Goal: Task Accomplishment & Management: Complete application form

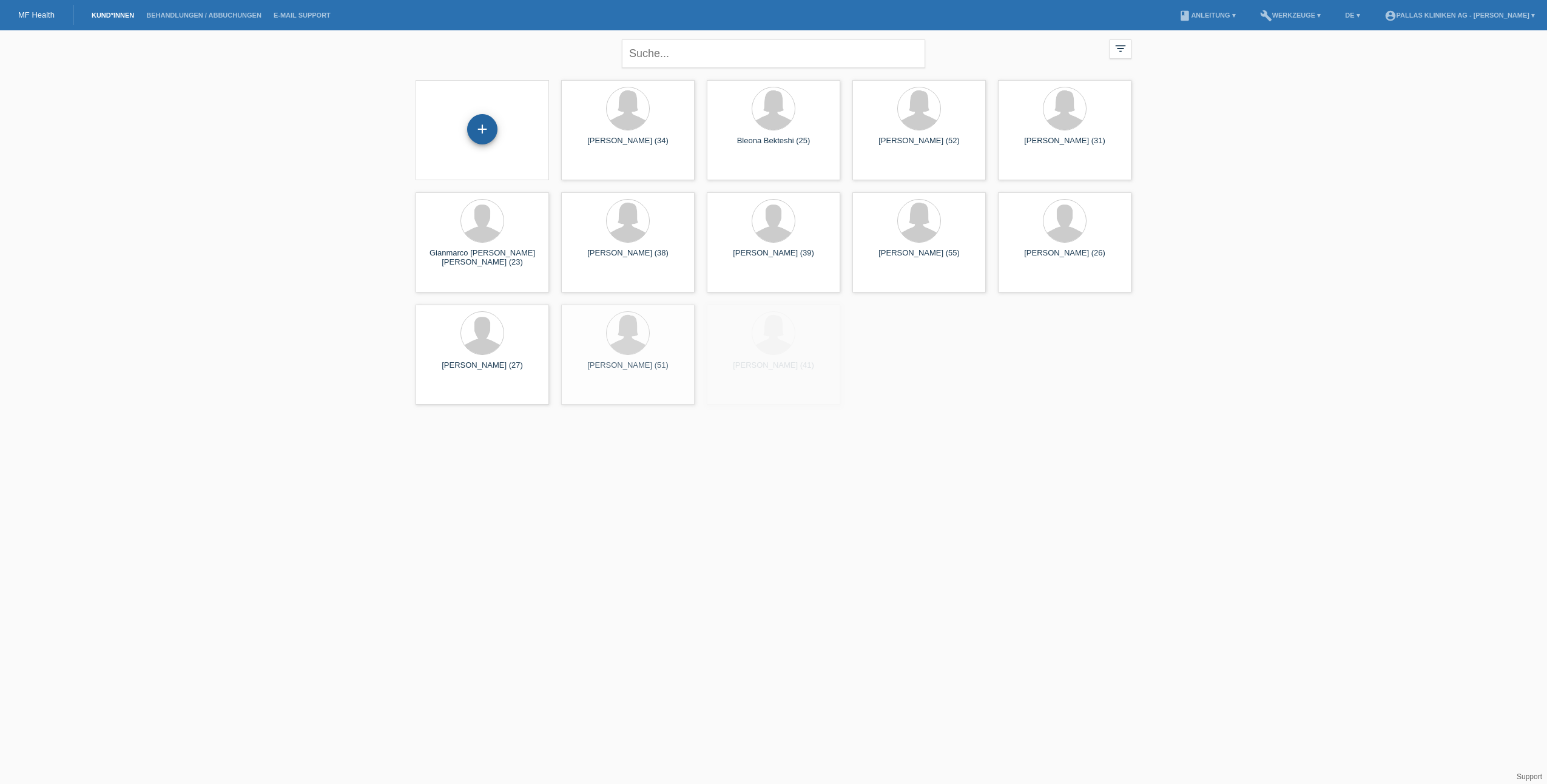
click at [476, 141] on div "+" at bounding box center [482, 129] width 31 height 31
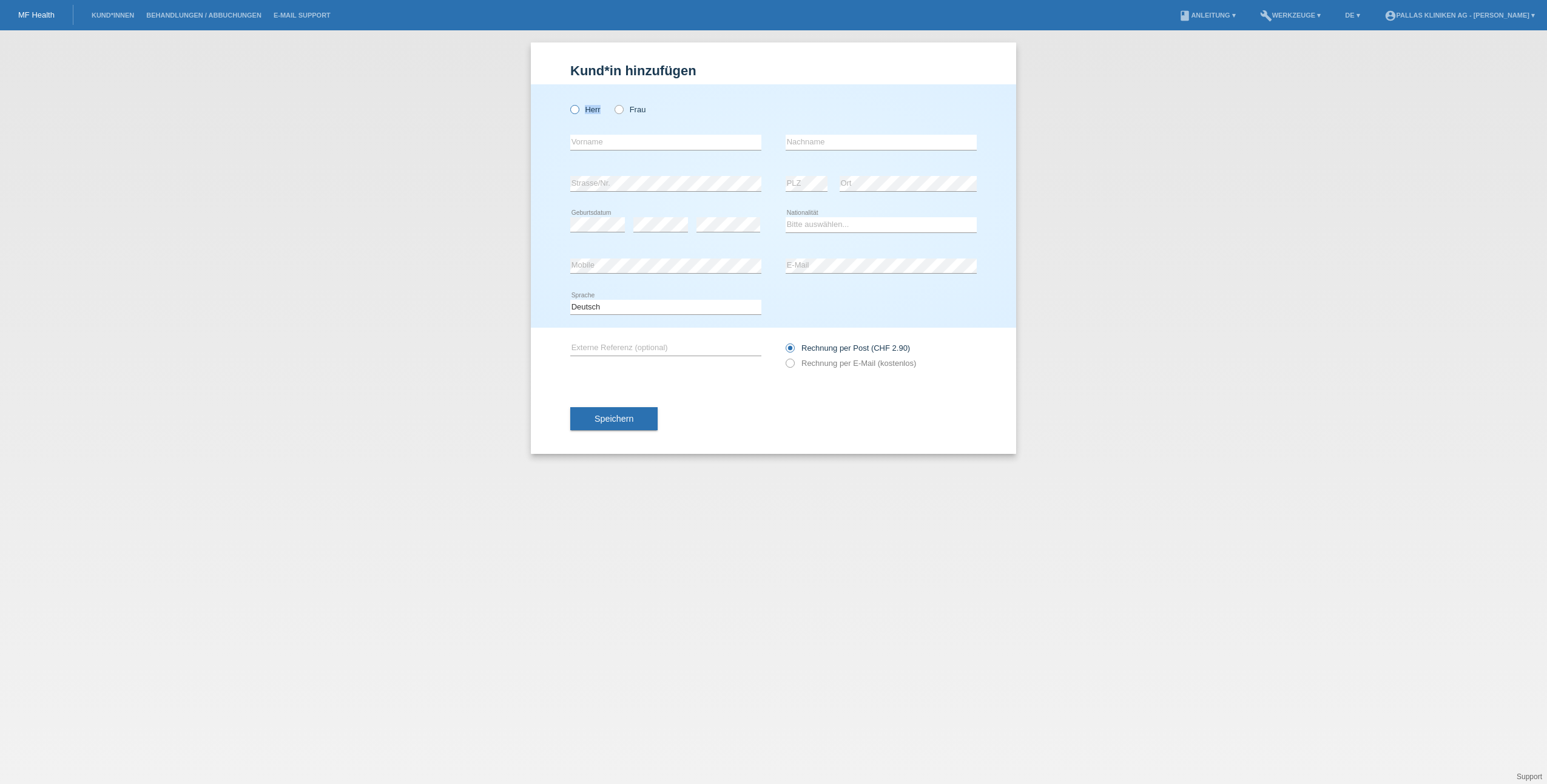
click at [578, 113] on div "Herr Frau" at bounding box center [666, 110] width 191 height 25
click at [569, 103] on icon at bounding box center [569, 103] width 0 height 0
click at [575, 110] on input "Herr" at bounding box center [574, 109] width 8 height 8
radio input "true"
click at [606, 145] on input "text" at bounding box center [666, 142] width 191 height 15
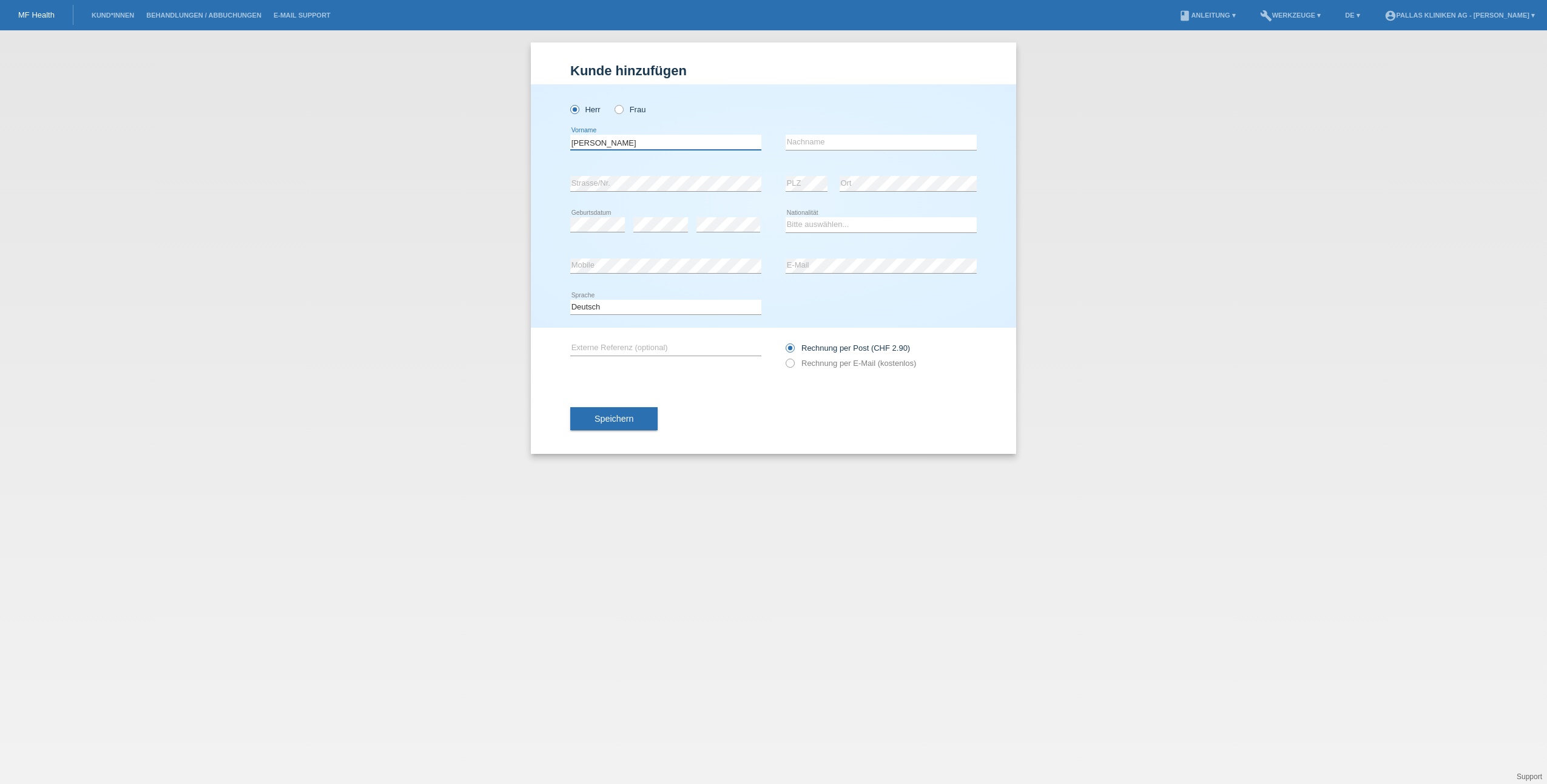
click at [607, 146] on input "FELIX" at bounding box center [666, 142] width 191 height 15
type input "[PERSON_NAME]"
type input "Jaeger"
click at [618, 176] on div "error Strasse/Nr." at bounding box center [666, 184] width 191 height 41
click at [816, 222] on select "Bitte auswählen... Schweiz Deutschland Liechtenstein Österreich ------------ Af…" at bounding box center [881, 225] width 191 height 15
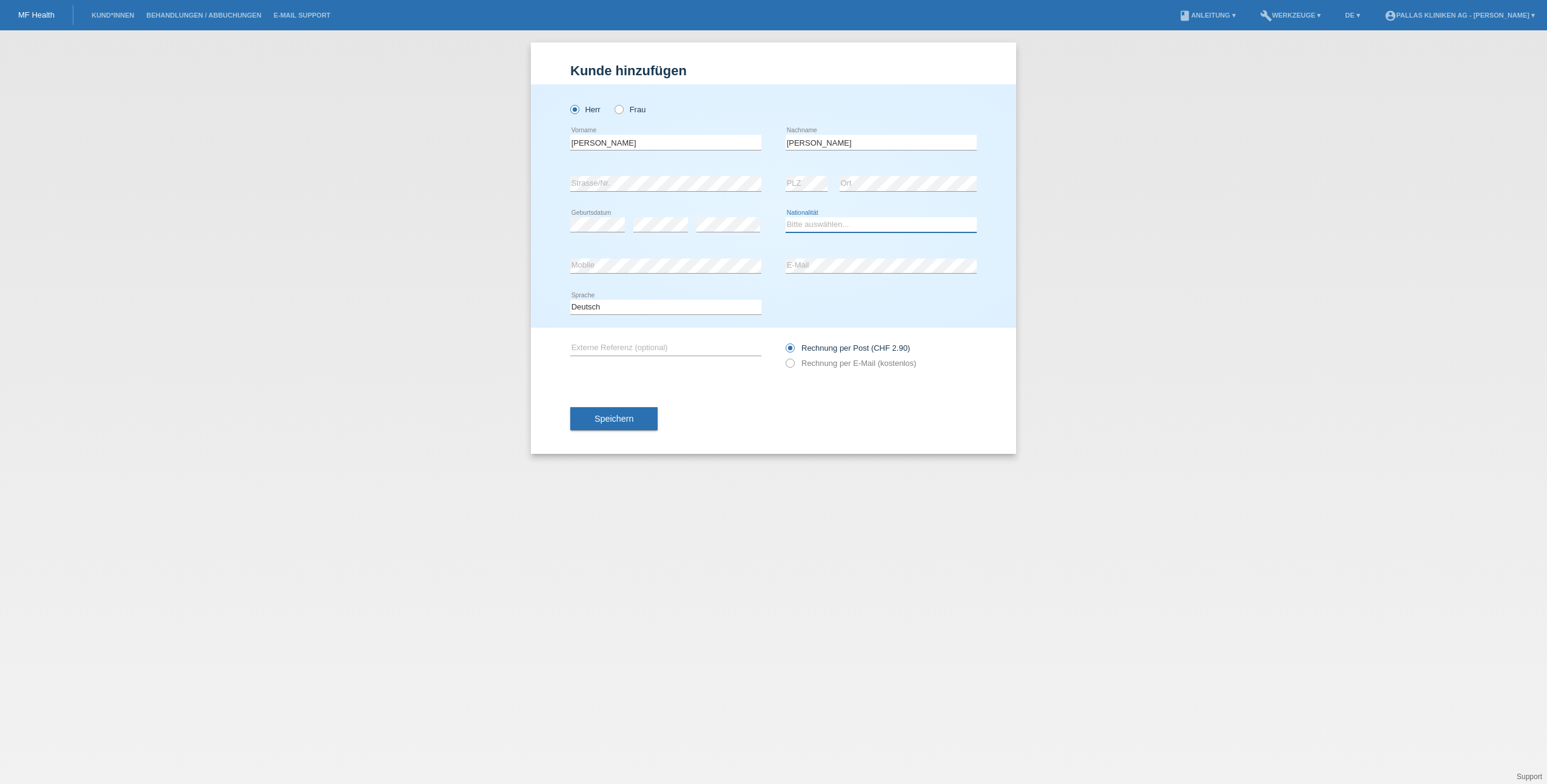
select select "CH"
click at [786, 217] on select "Bitte auswählen... Schweiz Deutschland Liechtenstein Österreich ------------ Af…" at bounding box center [881, 225] width 191 height 15
click at [744, 255] on div "error Mobile" at bounding box center [666, 266] width 191 height 41
click at [744, 257] on div "error Mobile" at bounding box center [666, 266] width 191 height 41
click at [637, 414] on button "Speichern" at bounding box center [613, 419] width 87 height 23
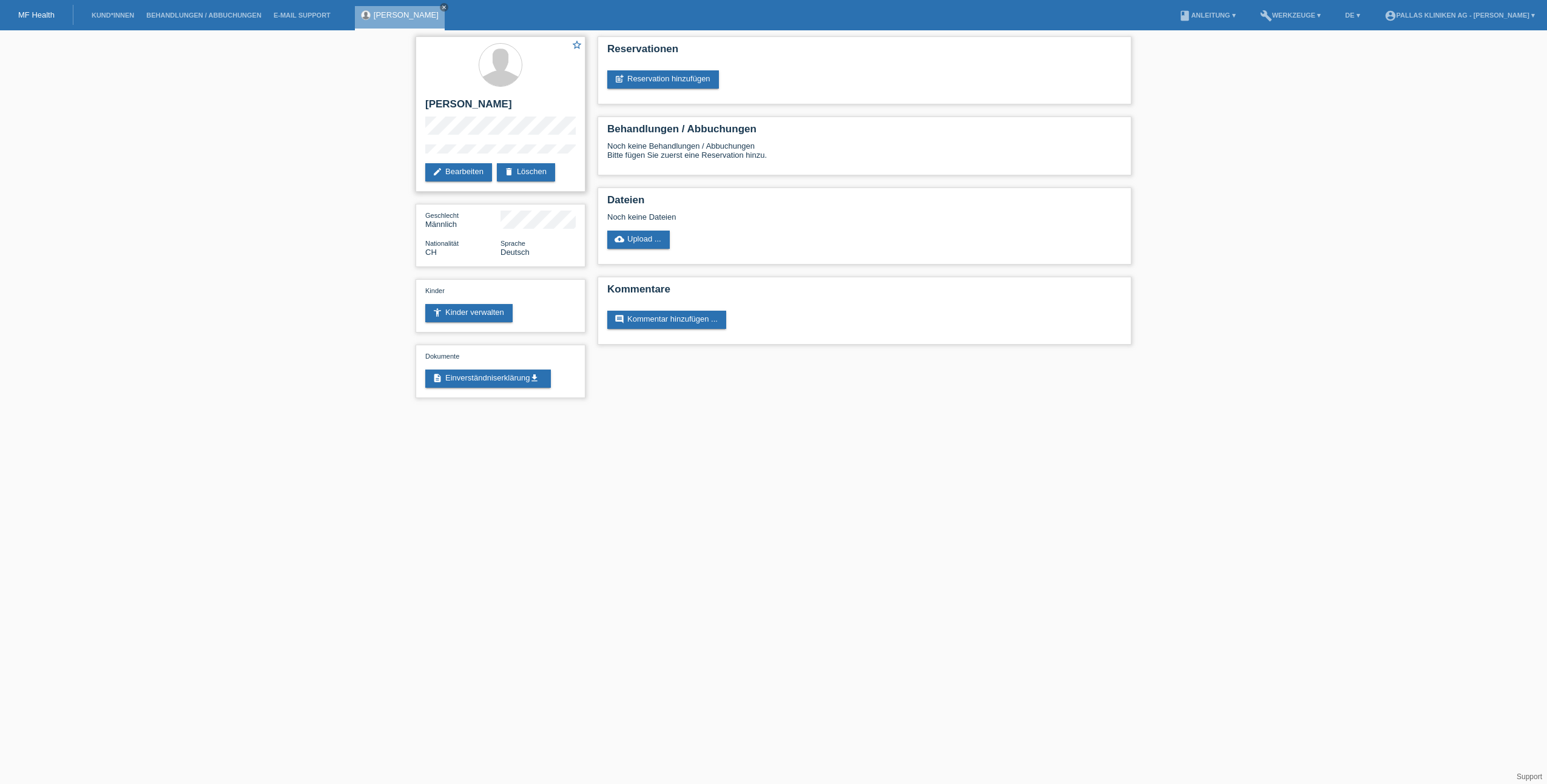
click at [466, 191] on div "star_border [PERSON_NAME] edit Bearbeiten delete Löschen" at bounding box center [500, 114] width 170 height 155
click at [468, 179] on link "edit Bearbeiten" at bounding box center [458, 173] width 66 height 18
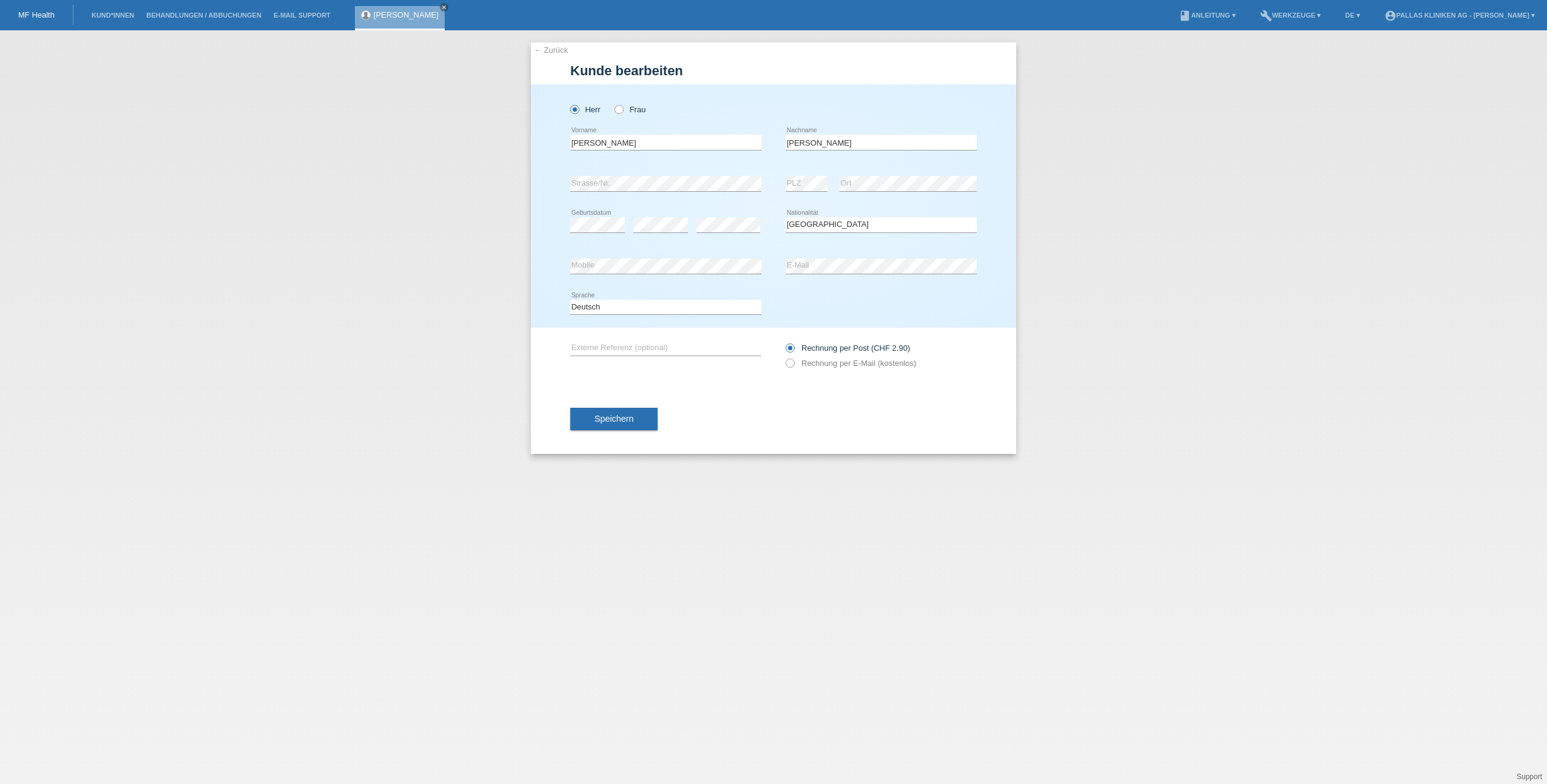
select select "CH"
click at [795, 363] on label "Rechnung per E-Mail (kostenlos)" at bounding box center [851, 363] width 130 height 9
click at [784, 357] on icon at bounding box center [784, 357] width 0 height 0
click at [643, 411] on button "Speichern" at bounding box center [613, 419] width 87 height 23
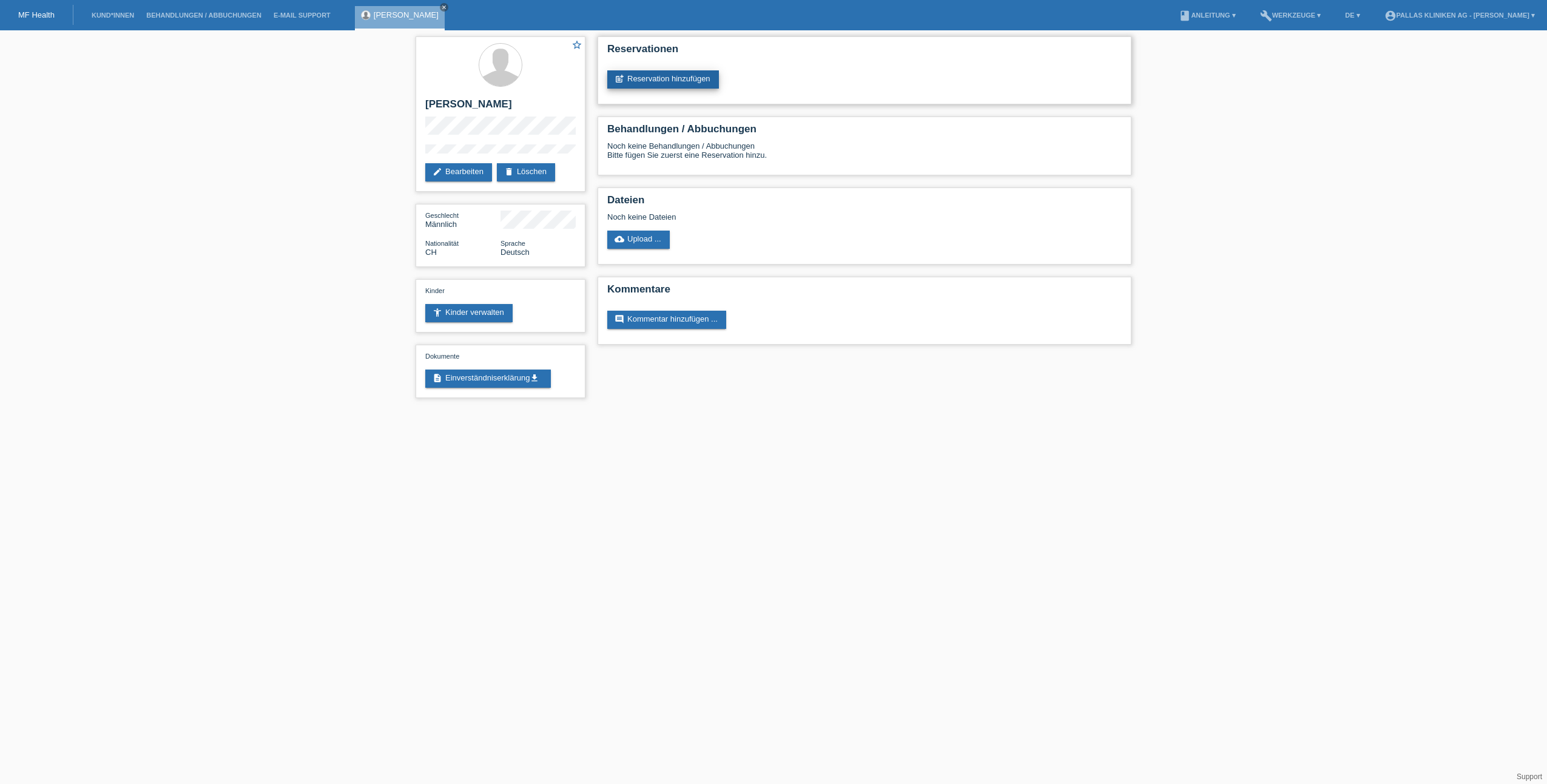
click at [635, 81] on link "post_add Reservation hinzufügen" at bounding box center [663, 80] width 112 height 18
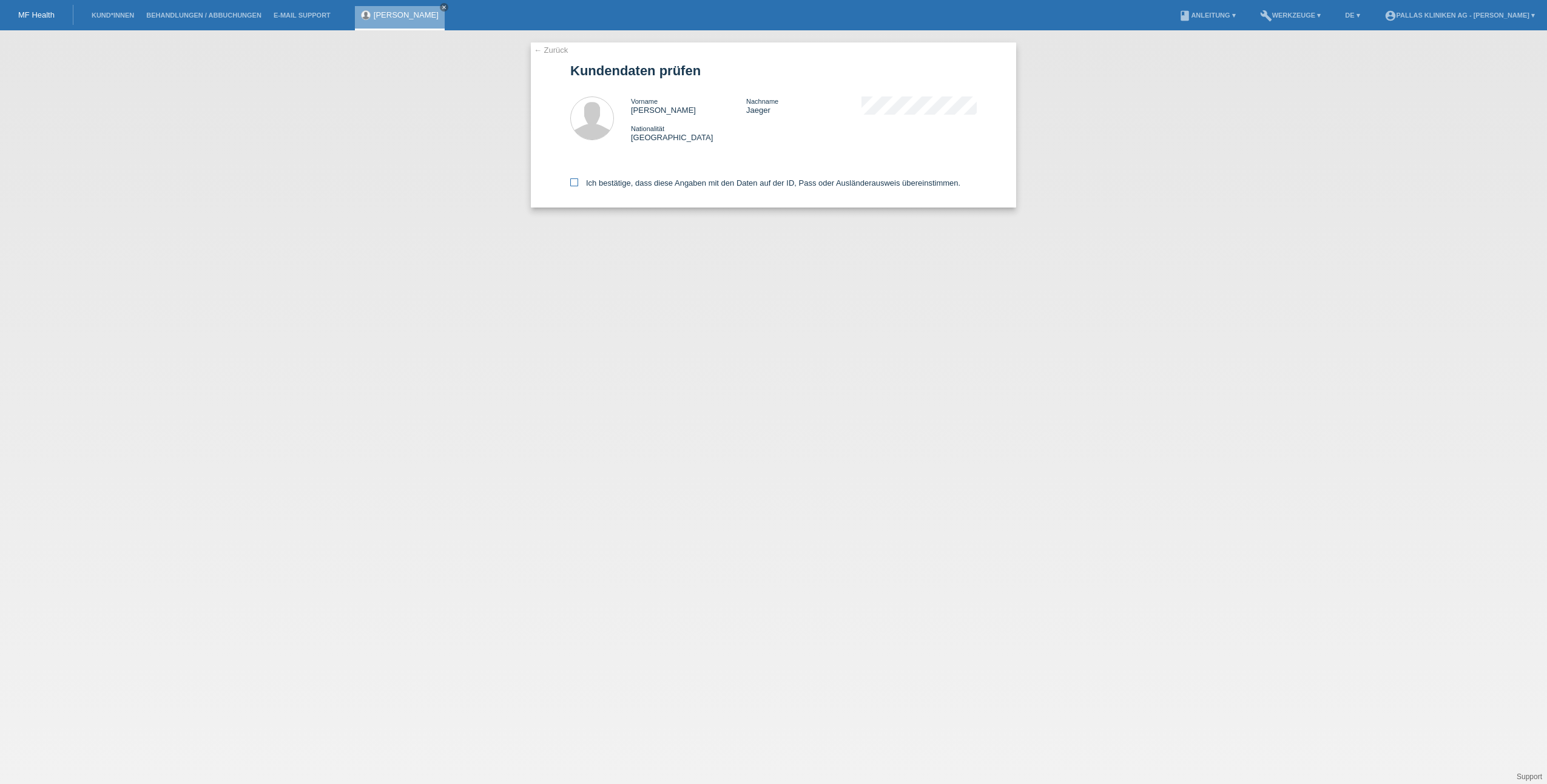
click at [575, 178] on icon at bounding box center [574, 183] width 8 height 8
click at [575, 178] on input "Ich bestätige, dass diese Angaben mit den Daten auf der ID, Pass oder Ausländer…" at bounding box center [574, 183] width 8 height 8
checkbox input "true"
